Goal: Share content

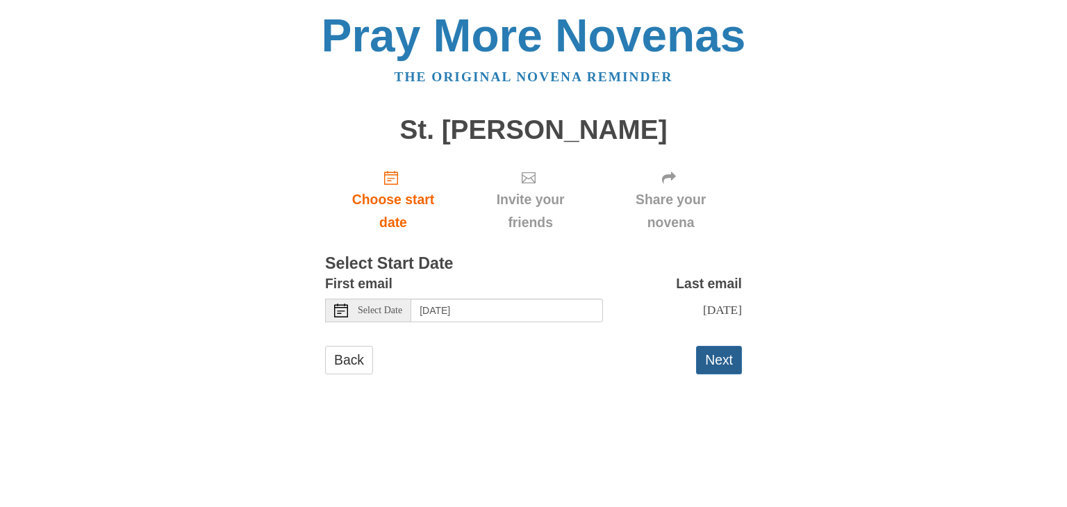
click at [729, 356] on button "Next" at bounding box center [719, 360] width 46 height 28
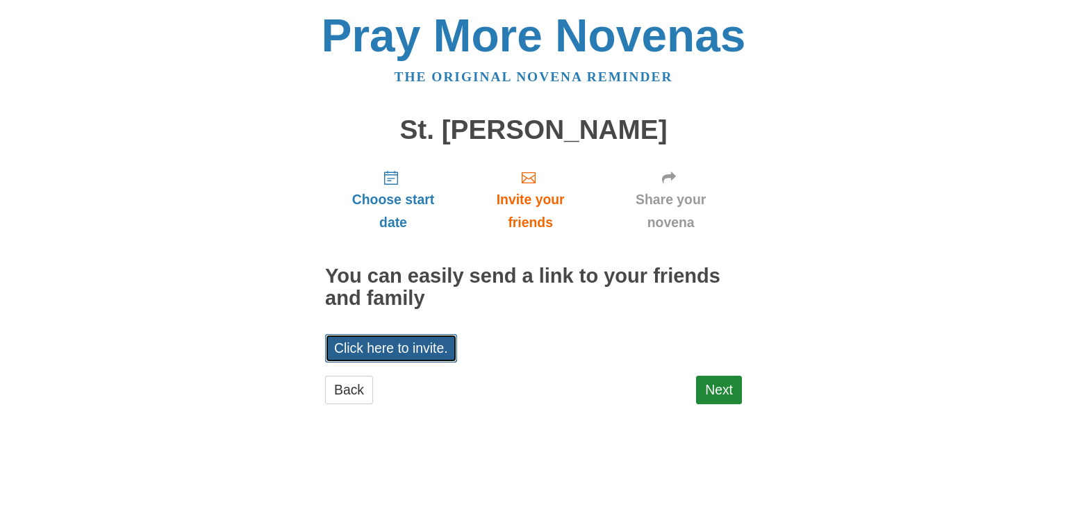
click at [416, 350] on link "Click here to invite." at bounding box center [391, 348] width 132 height 28
click at [730, 386] on link "Next" at bounding box center [719, 390] width 46 height 28
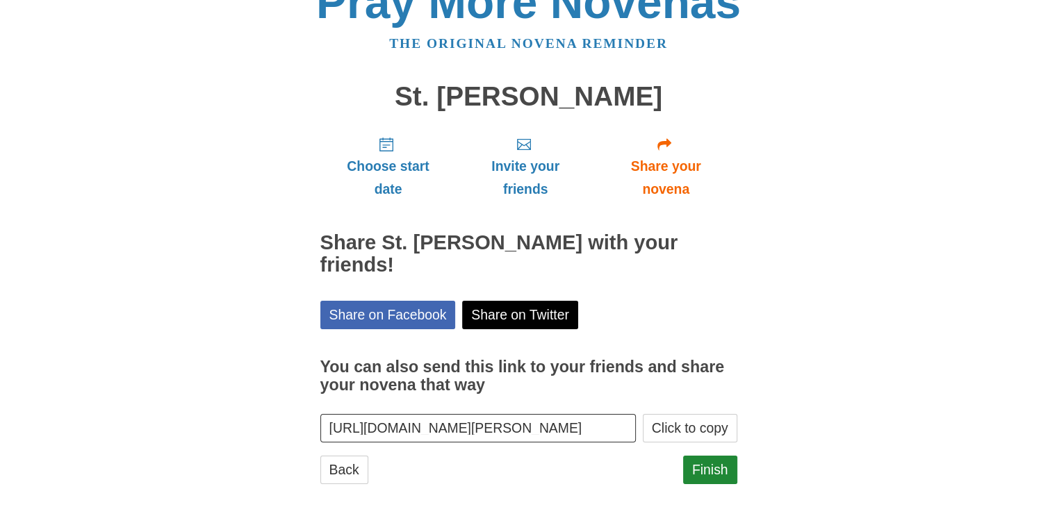
scroll to position [50, 0]
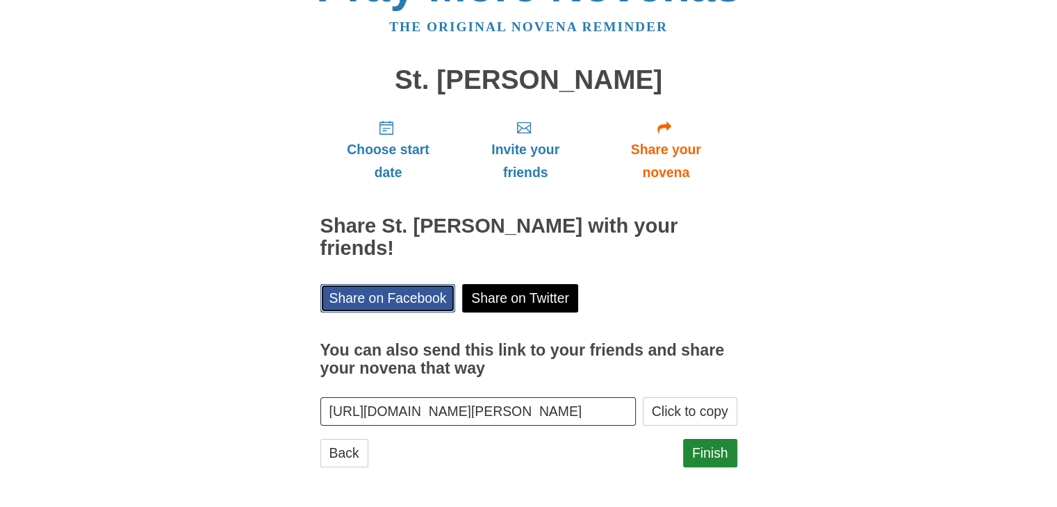
click at [394, 296] on link "Share on Facebook" at bounding box center [387, 298] width 135 height 28
